Goal: Task Accomplishment & Management: Manage account settings

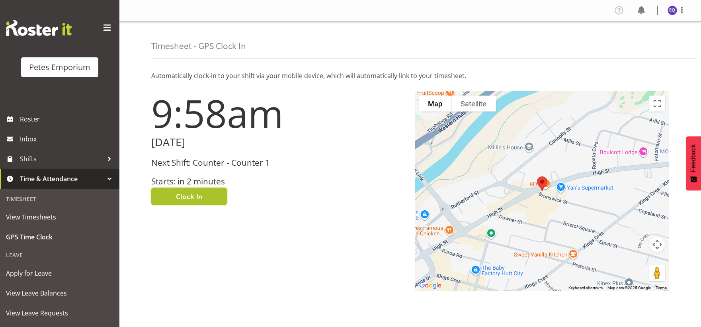
click at [203, 201] on button "Clock In" at bounding box center [189, 197] width 76 height 18
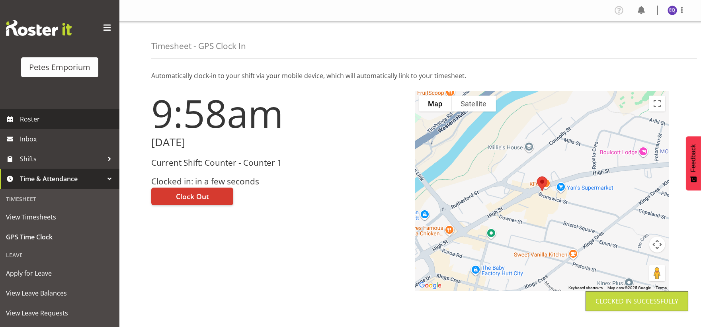
click at [60, 111] on link "Roster" at bounding box center [59, 119] width 119 height 20
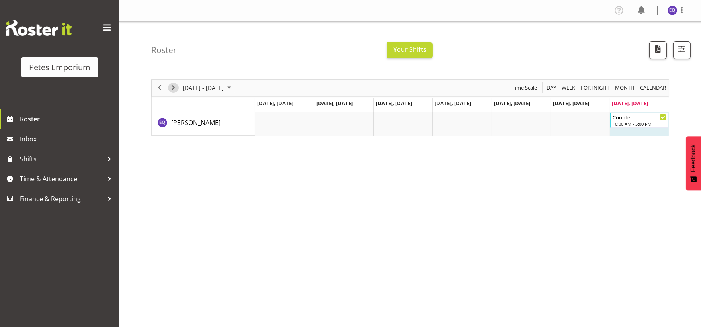
click at [173, 88] on span "Next" at bounding box center [173, 88] width 10 height 10
click at [683, 9] on span at bounding box center [682, 10] width 10 height 10
click at [655, 40] on link "Log Out" at bounding box center [648, 42] width 76 height 14
